Goal: Task Accomplishment & Management: Manage account settings

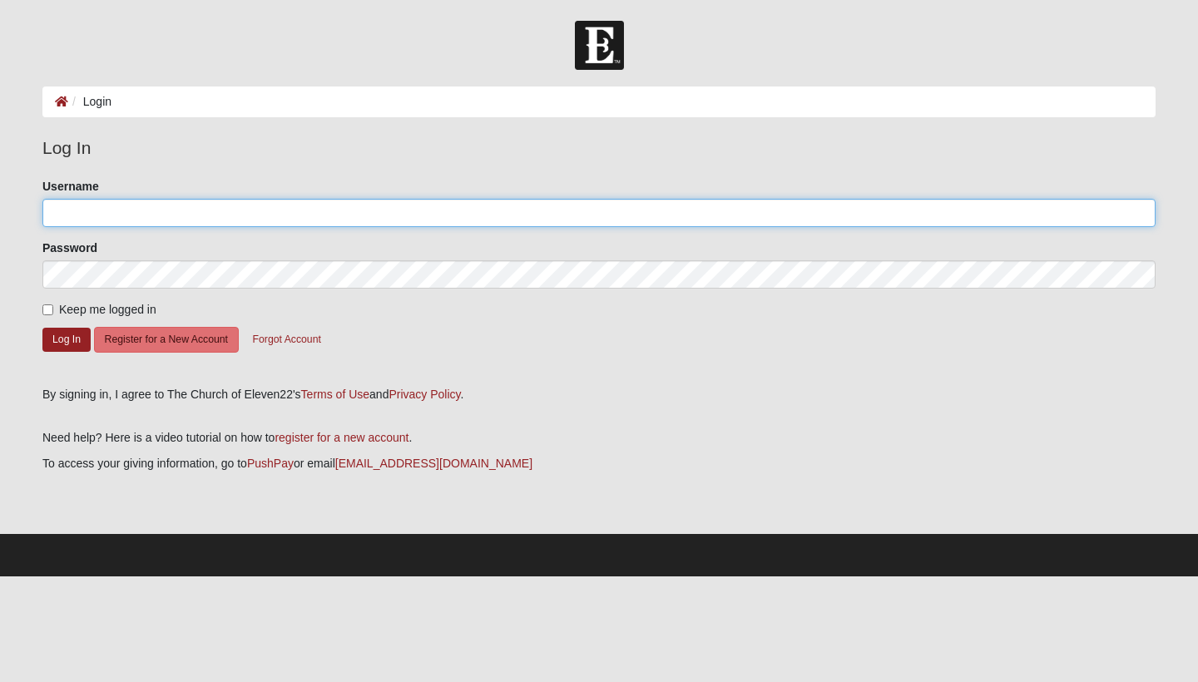
click at [66, 218] on input "Username" at bounding box center [598, 213] width 1113 height 28
type input "VK.[PERSON_NAME]"
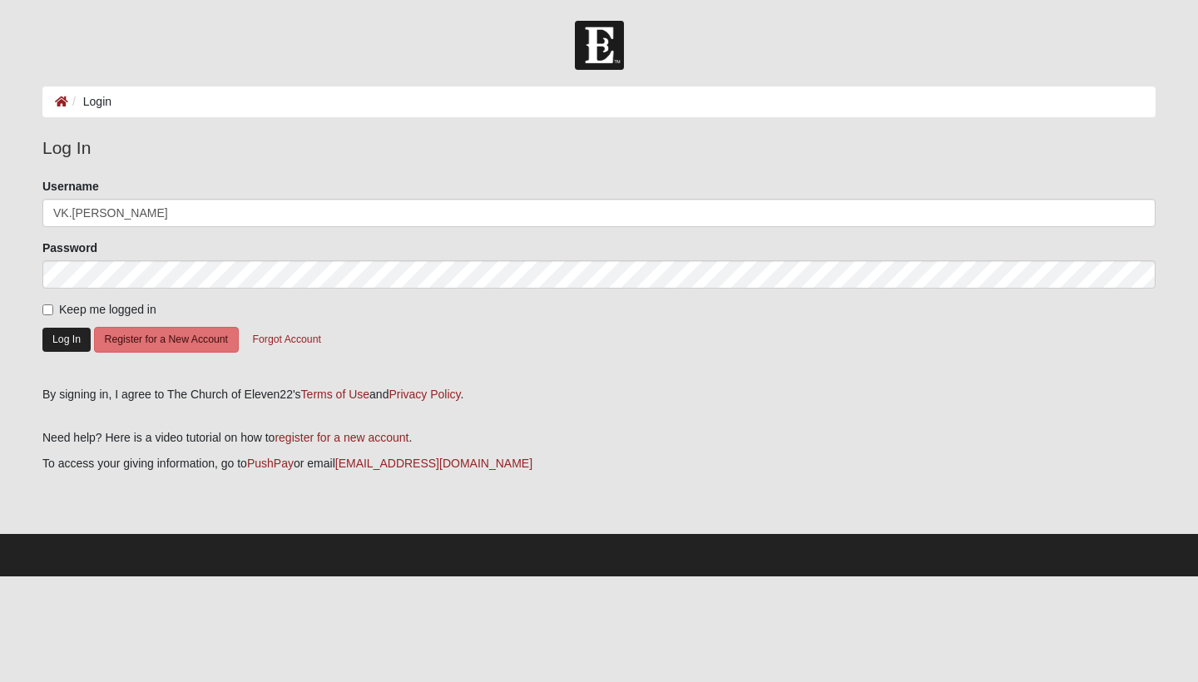
click at [61, 337] on button "Log In" at bounding box center [66, 340] width 48 height 24
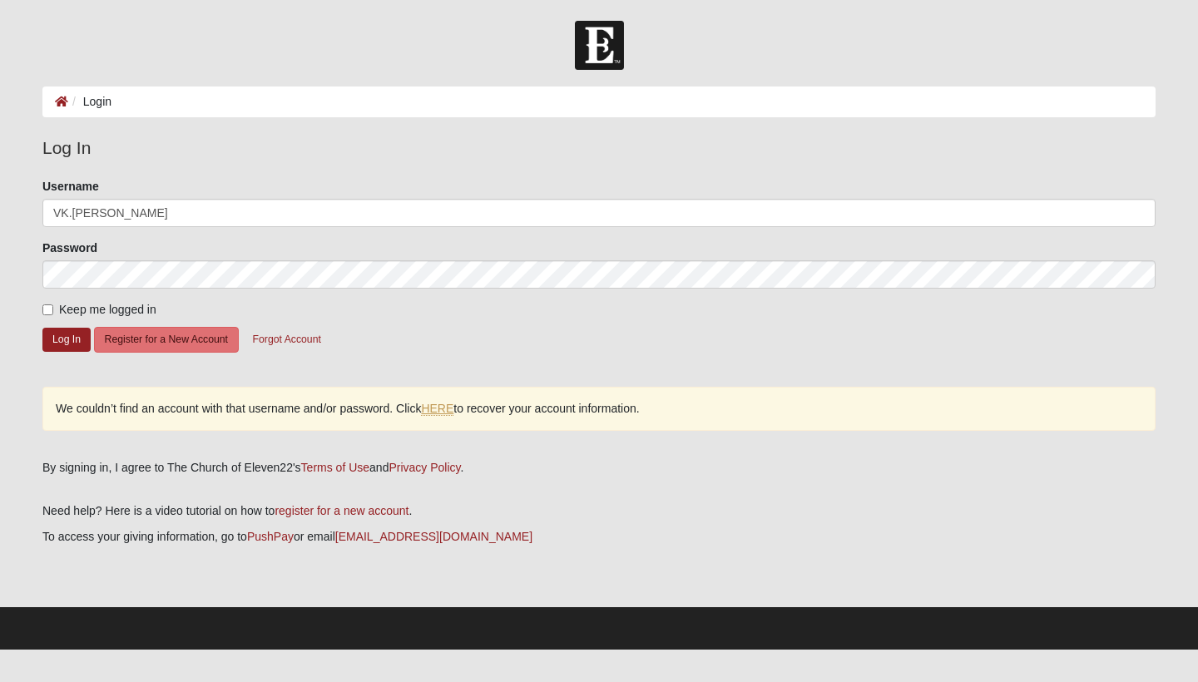
click at [440, 407] on link "HERE" at bounding box center [437, 409] width 32 height 14
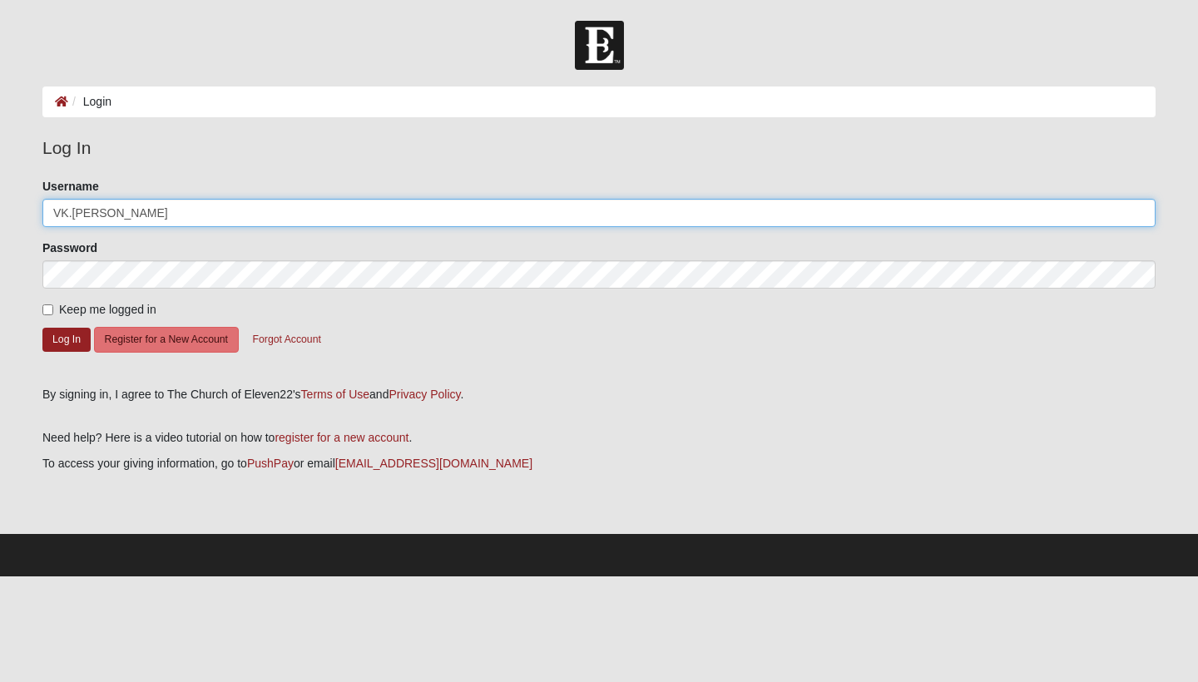
type input "VK.Wright"
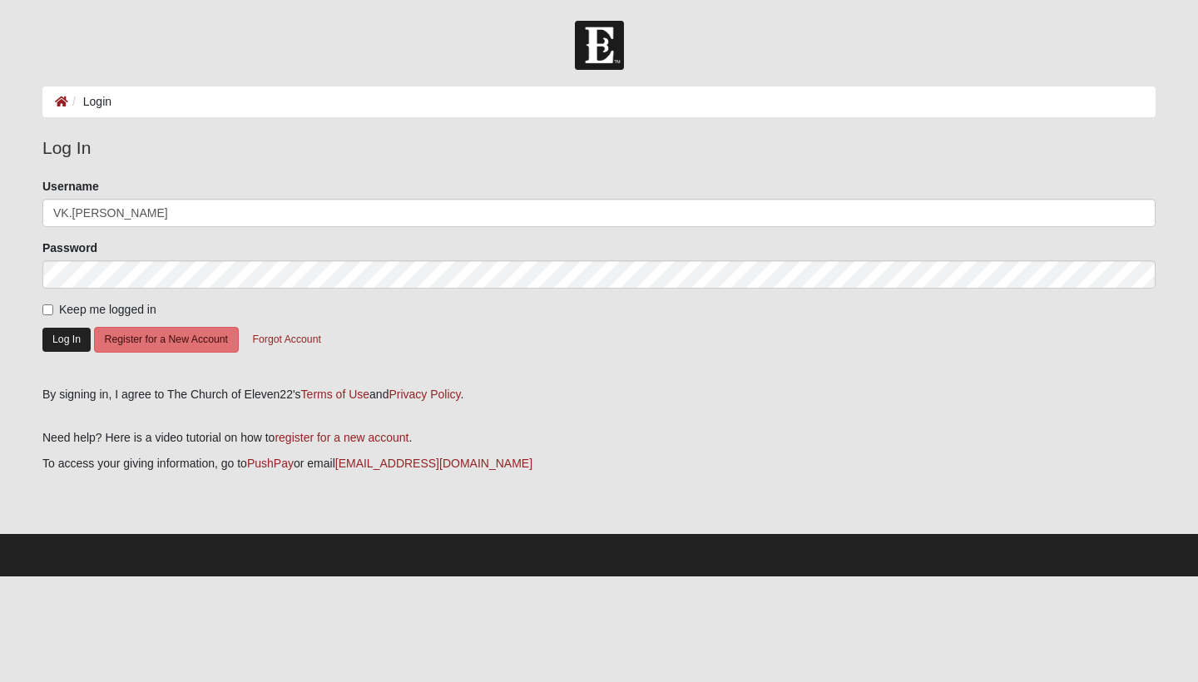
click at [67, 341] on button "Log In" at bounding box center [66, 340] width 48 height 24
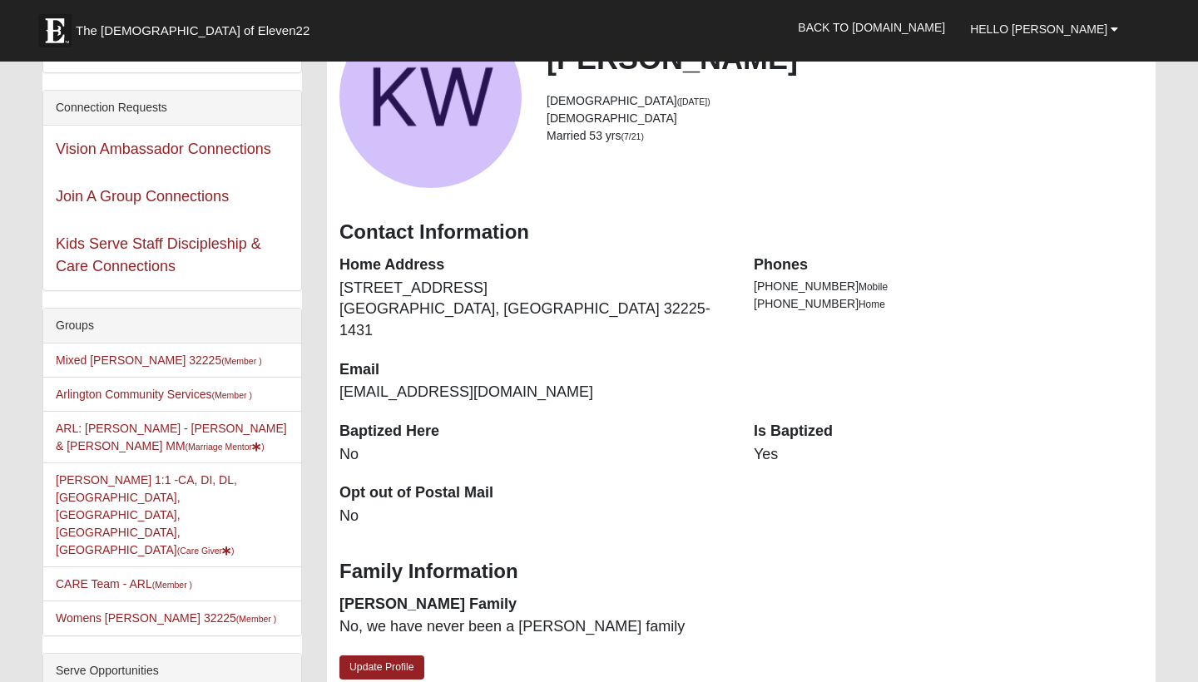
scroll to position [153, 0]
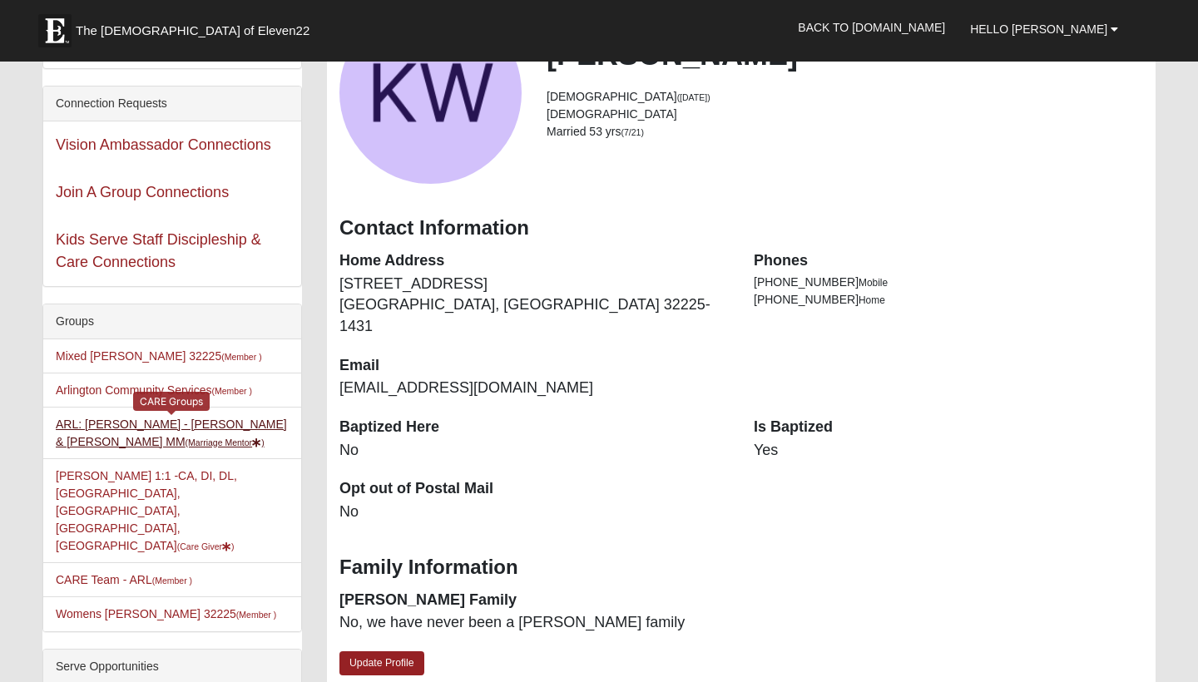
click at [119, 424] on link "ARL: [PERSON_NAME] - [PERSON_NAME] & [PERSON_NAME] (Marriage Mentor )" at bounding box center [171, 433] width 231 height 31
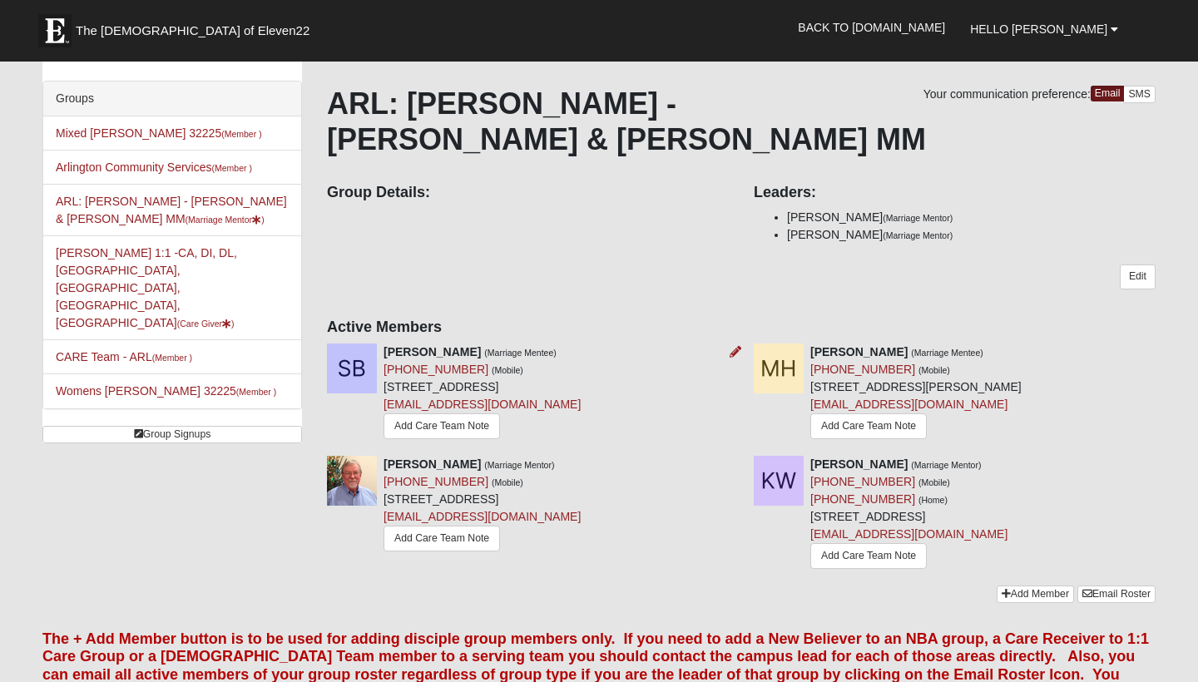
scroll to position [114, 0]
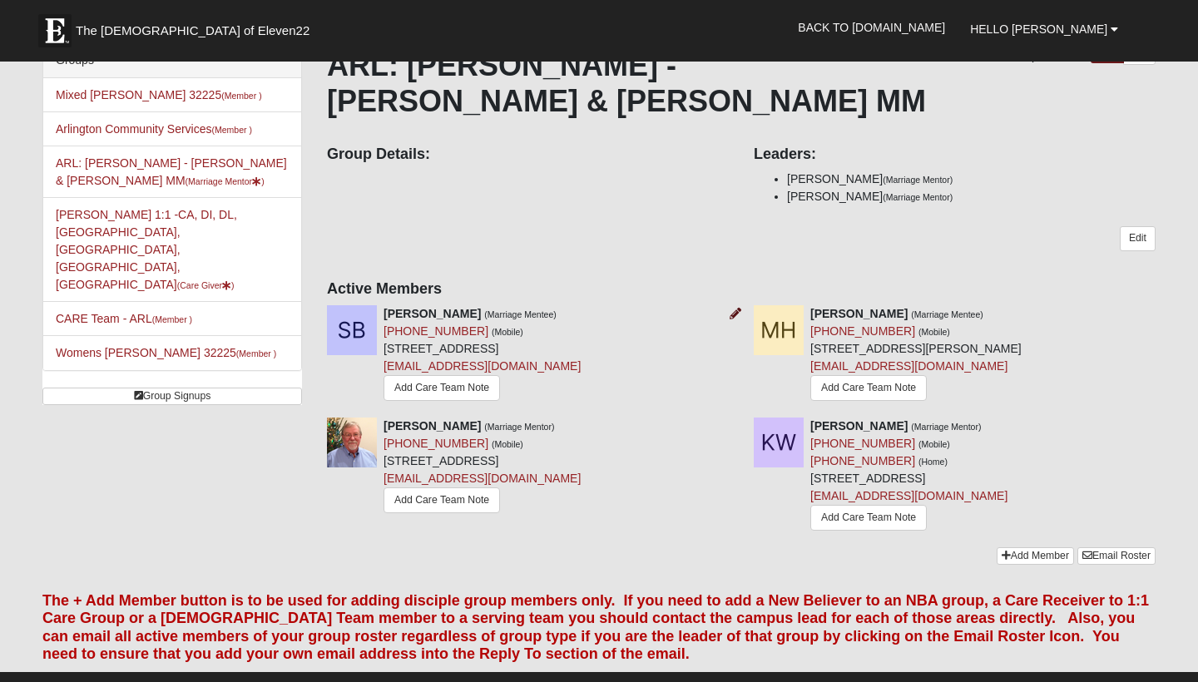
click at [736, 308] on icon at bounding box center [736, 314] width 12 height 12
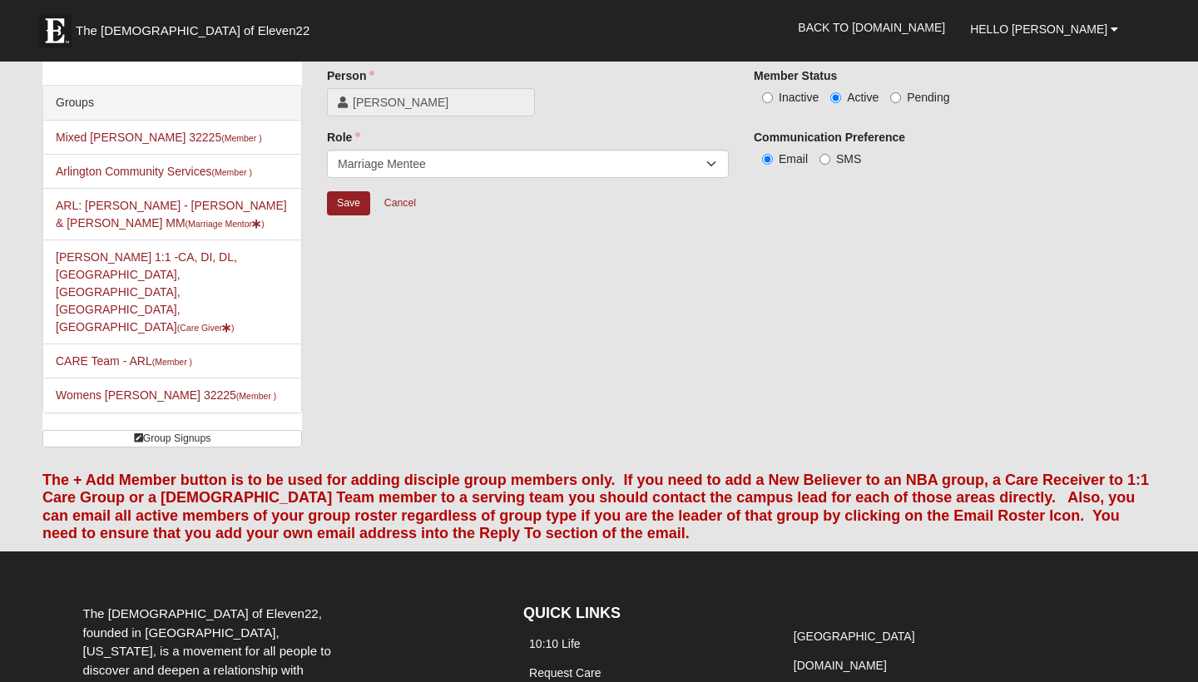
scroll to position [75, 0]
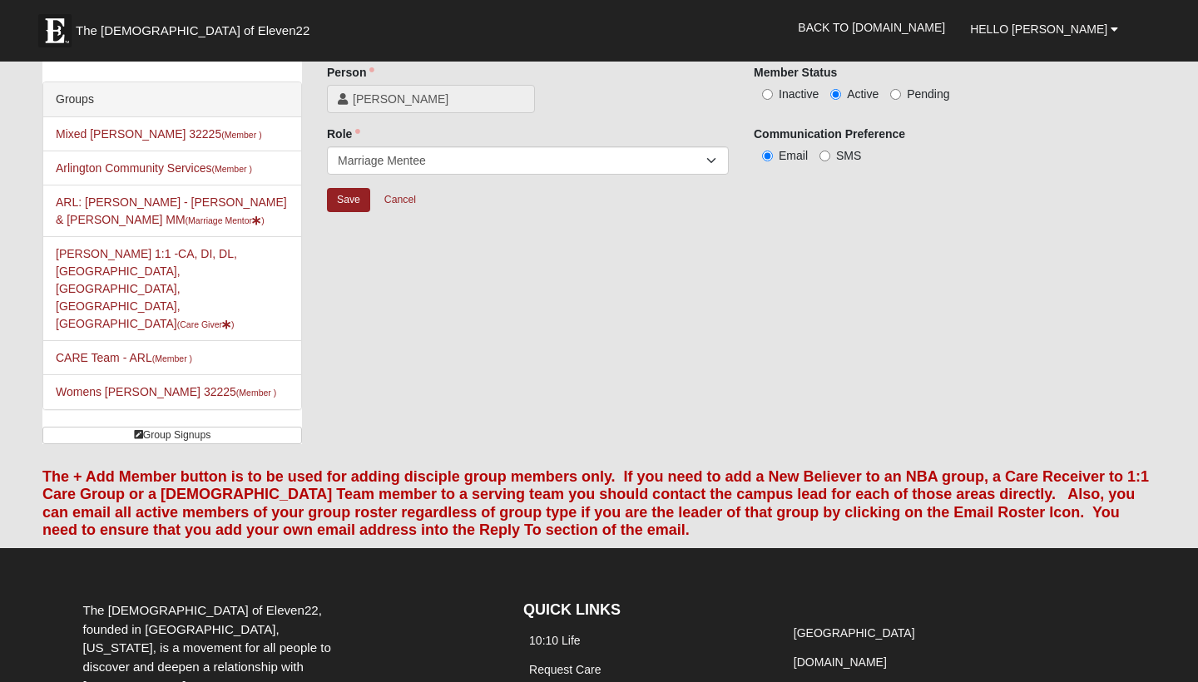
scroll to position [114, 0]
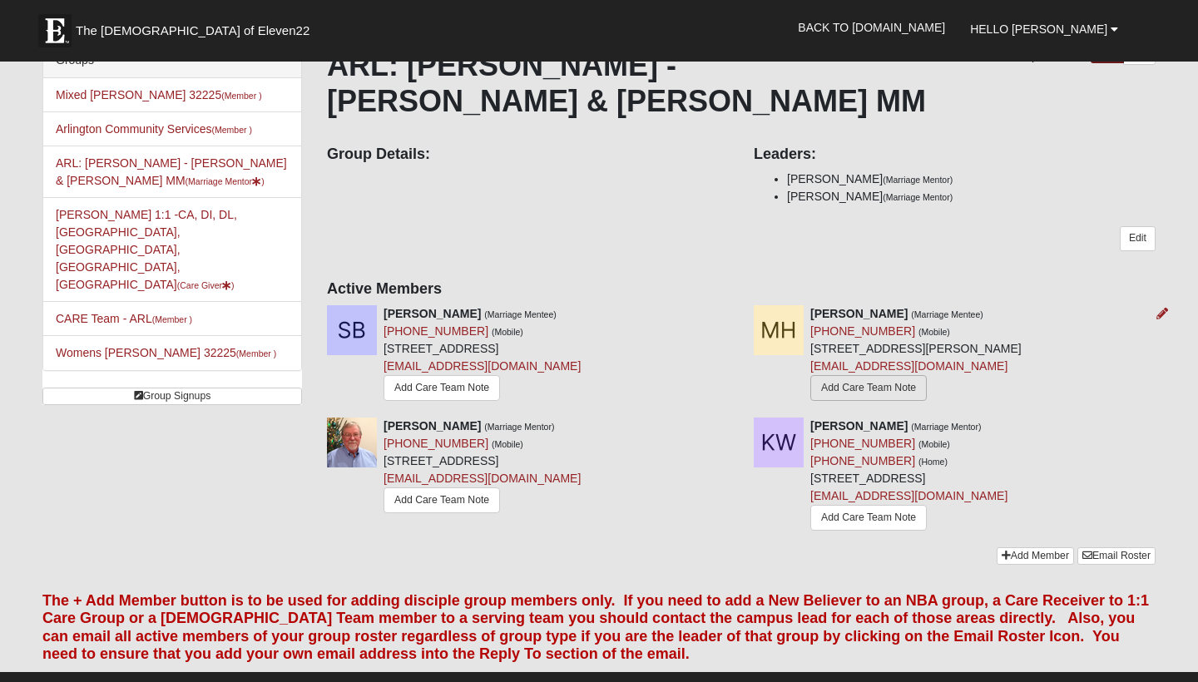
click at [913, 375] on link "Add Care Team Note" at bounding box center [868, 388] width 116 height 26
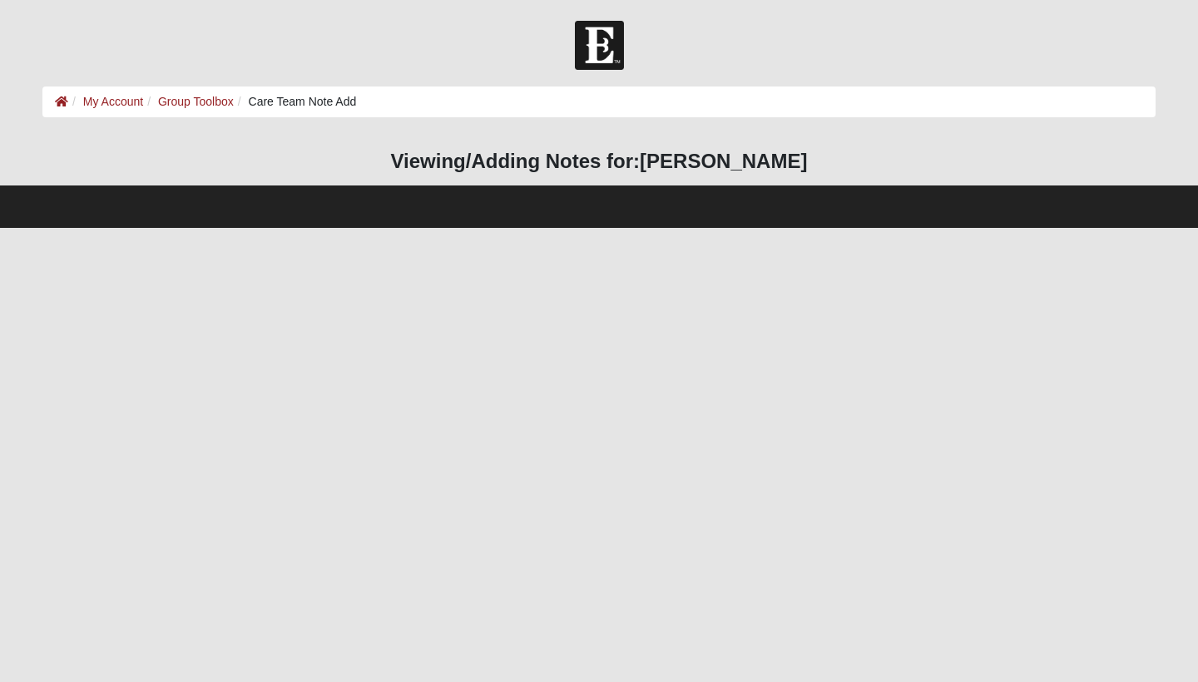
click at [453, 166] on h3 "Viewing/Adding Notes for: [PERSON_NAME]" at bounding box center [598, 162] width 1113 height 24
click at [353, 228] on html "Hello Kathy My Account Log Out Care Team Note Add My Account Group Toolbox Care…" at bounding box center [599, 114] width 1198 height 228
click at [294, 228] on html "Hello Kathy My Account Log Out Care Team Note Add My Account Group Toolbox Care…" at bounding box center [599, 114] width 1198 height 228
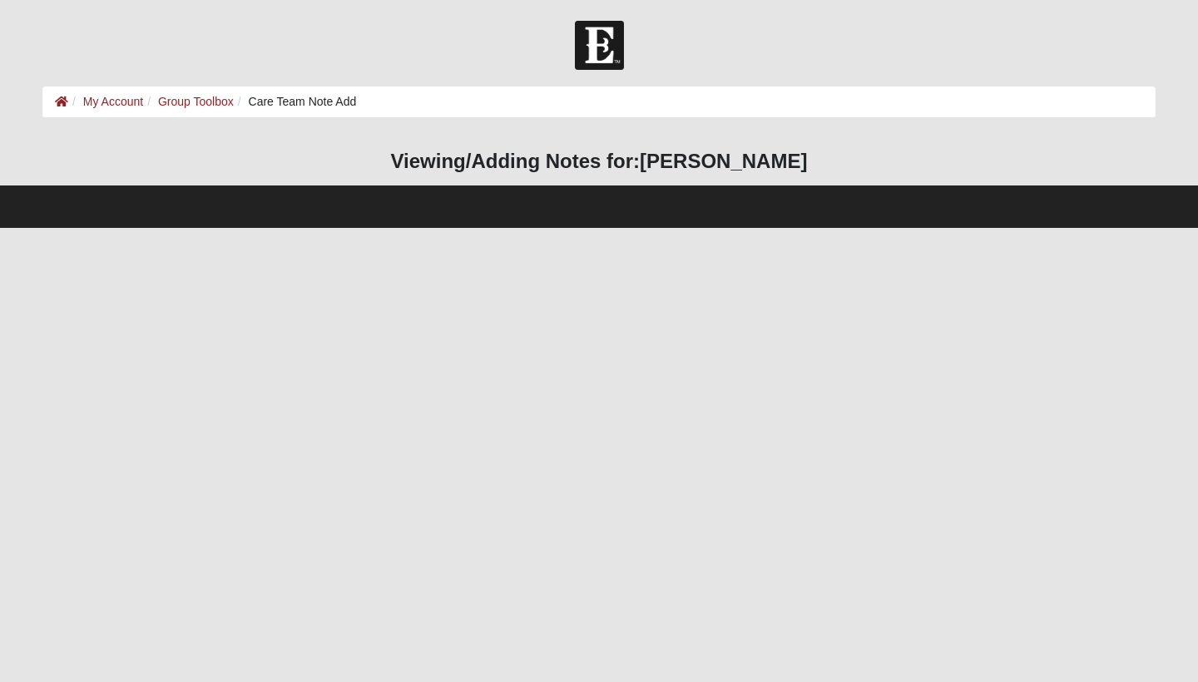
click at [297, 101] on li "Care Team Note Add" at bounding box center [295, 101] width 123 height 17
click at [384, 101] on ol "My Account Group Toolbox Care Team Note Add" at bounding box center [598, 102] width 1113 height 31
click at [147, 228] on html "Hello Kathy My Account Log Out Care Team Note Add My Account Group Toolbox Care…" at bounding box center [599, 114] width 1198 height 228
click at [463, 161] on h3 "Viewing/Adding Notes for: Malaki Harrington" at bounding box center [598, 162] width 1113 height 24
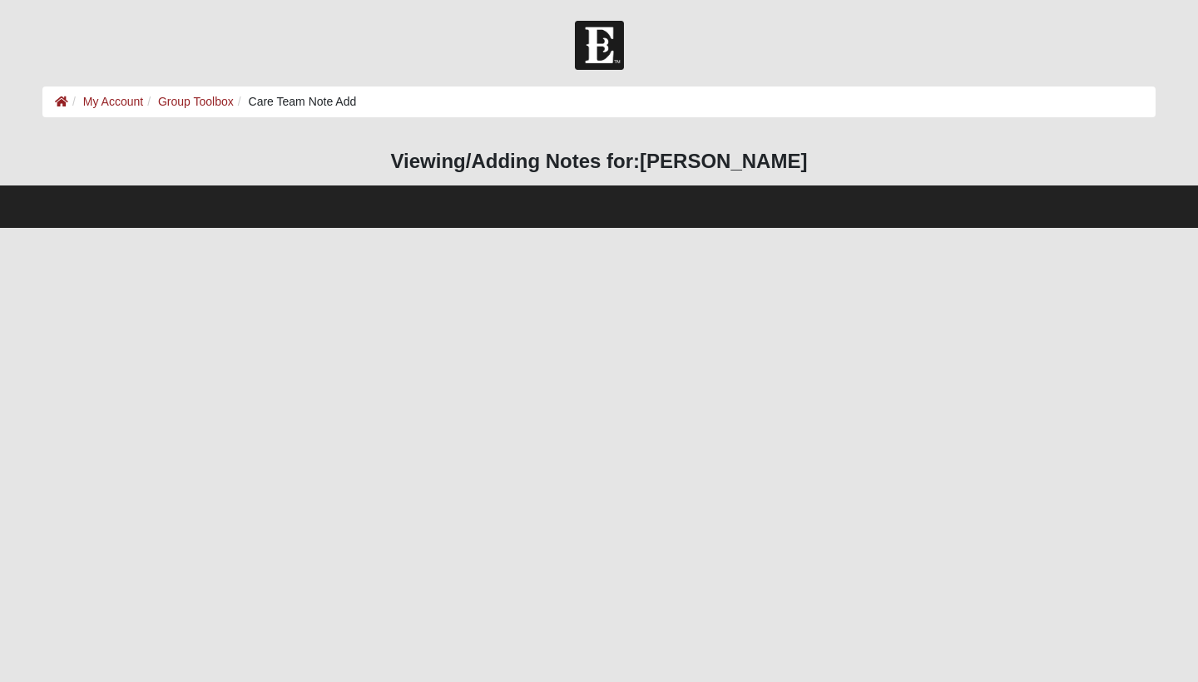
click at [314, 98] on li "Care Team Note Add" at bounding box center [295, 101] width 123 height 17
click at [373, 101] on ol "My Account Group Toolbox Care Team Note Add" at bounding box center [598, 102] width 1113 height 31
click at [434, 166] on h3 "Viewing/Adding Notes for: Malaki Harrington" at bounding box center [598, 162] width 1113 height 24
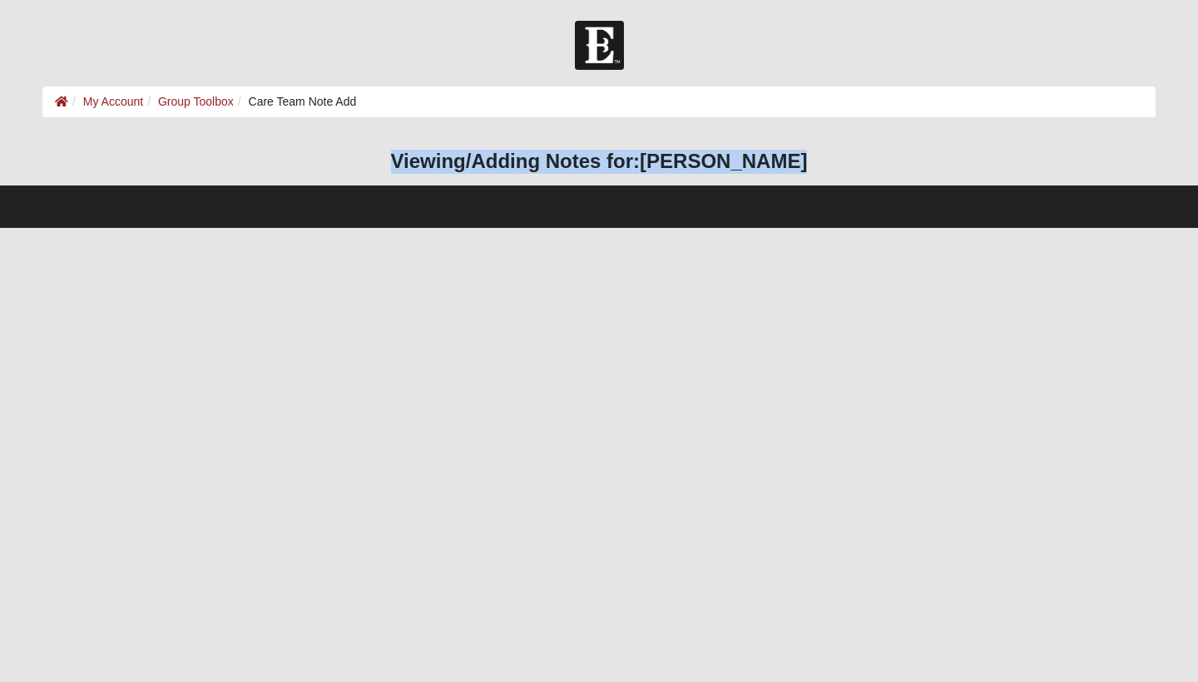
click at [434, 166] on h3 "Viewing/Adding Notes for: Malaki Harrington" at bounding box center [598, 162] width 1113 height 24
click at [427, 166] on h3 "Viewing/Adding Notes for: Malaki Harrington" at bounding box center [598, 162] width 1113 height 24
click at [424, 166] on h3 "Viewing/Adding Notes for: Malaki Harrington" at bounding box center [598, 162] width 1113 height 24
click at [327, 228] on html "Hello Kathy My Account Log Out Care Team Note Add My Account Group Toolbox Care…" at bounding box center [599, 114] width 1198 height 228
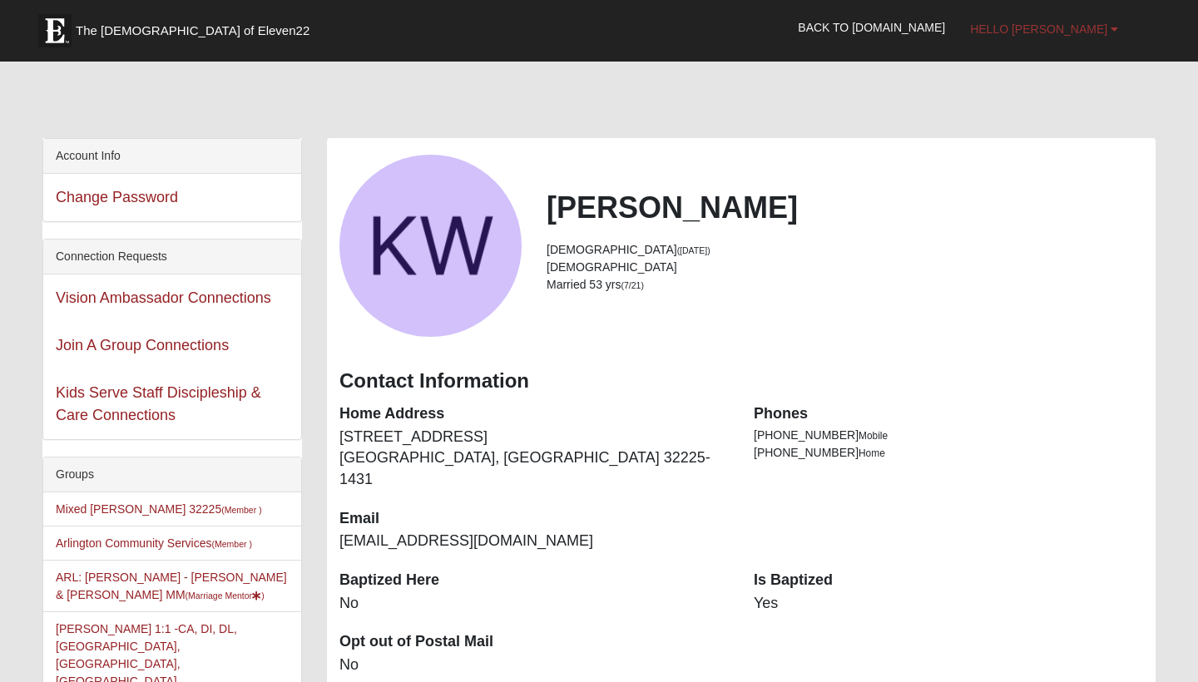
click at [1113, 32] on b at bounding box center [1114, 29] width 7 height 12
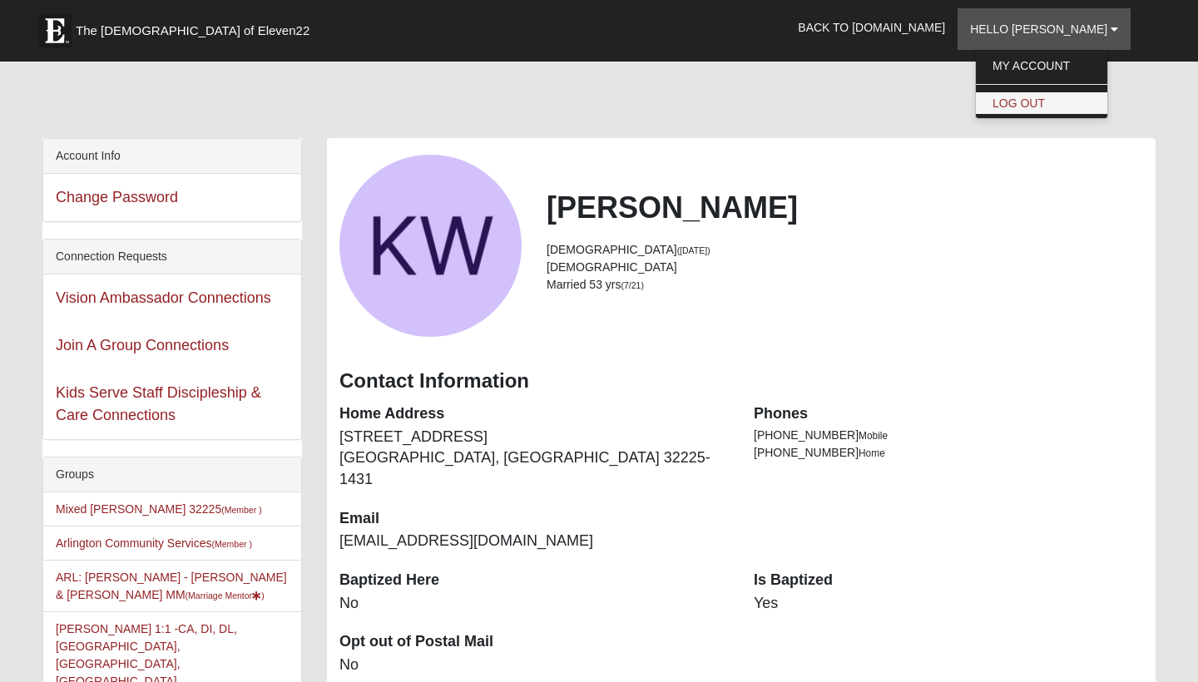
click at [1053, 108] on link "Log Out" at bounding box center [1041, 103] width 131 height 22
